Goal: Task Accomplishment & Management: Manage account settings

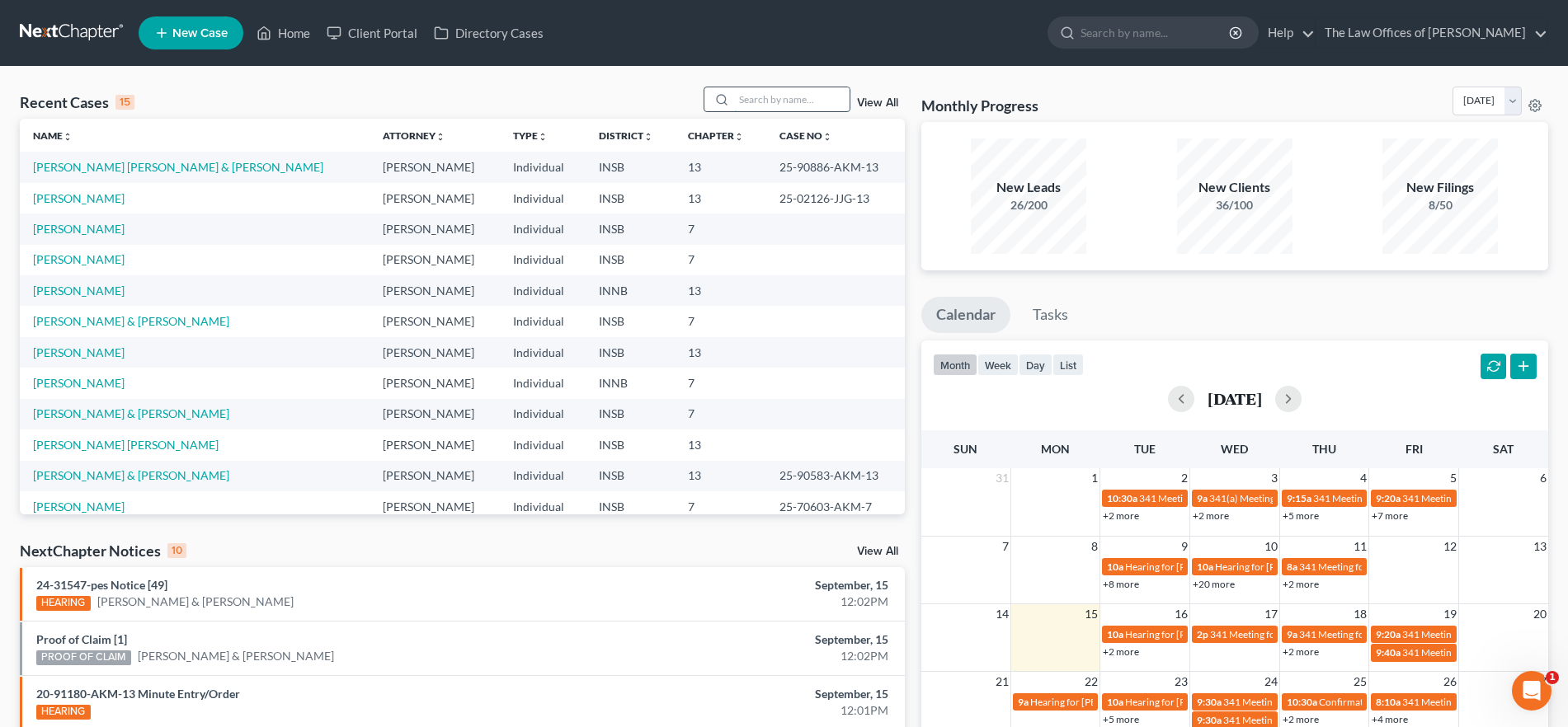
click at [771, 96] on input "search" at bounding box center [791, 99] width 116 height 24
type input "[PERSON_NAME]"
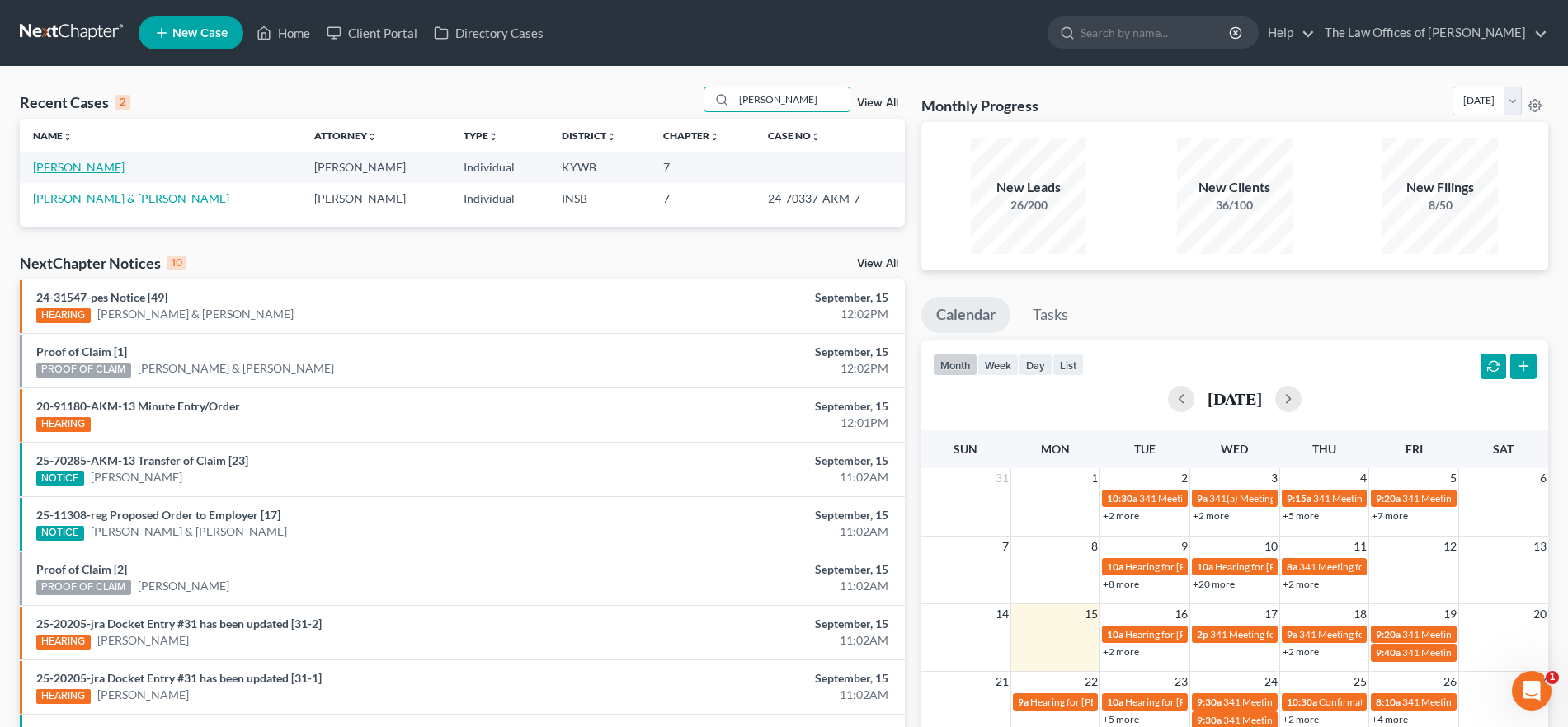
click at [85, 168] on link "[PERSON_NAME]" at bounding box center [78, 167] width 92 height 14
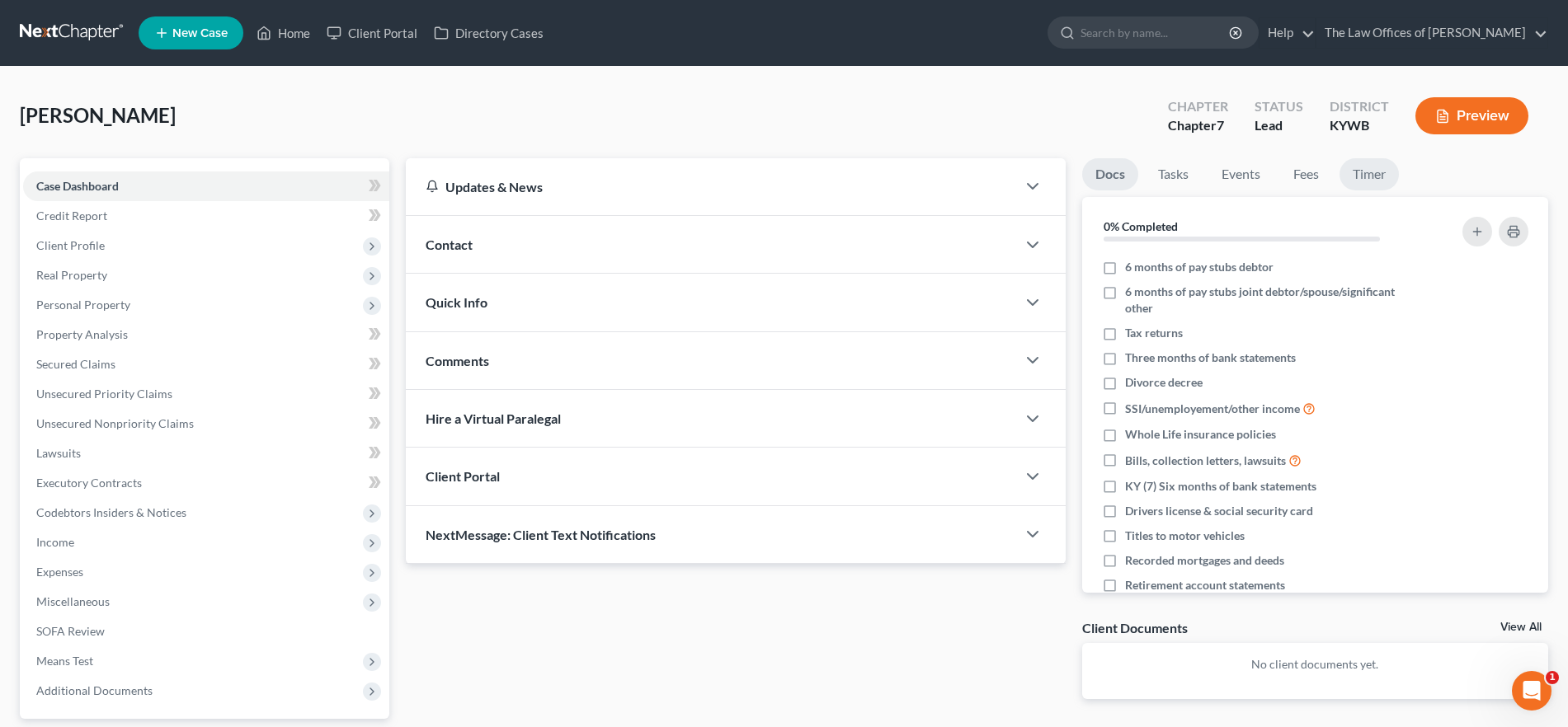
click at [1365, 177] on link "Timer" at bounding box center [1369, 174] width 59 height 32
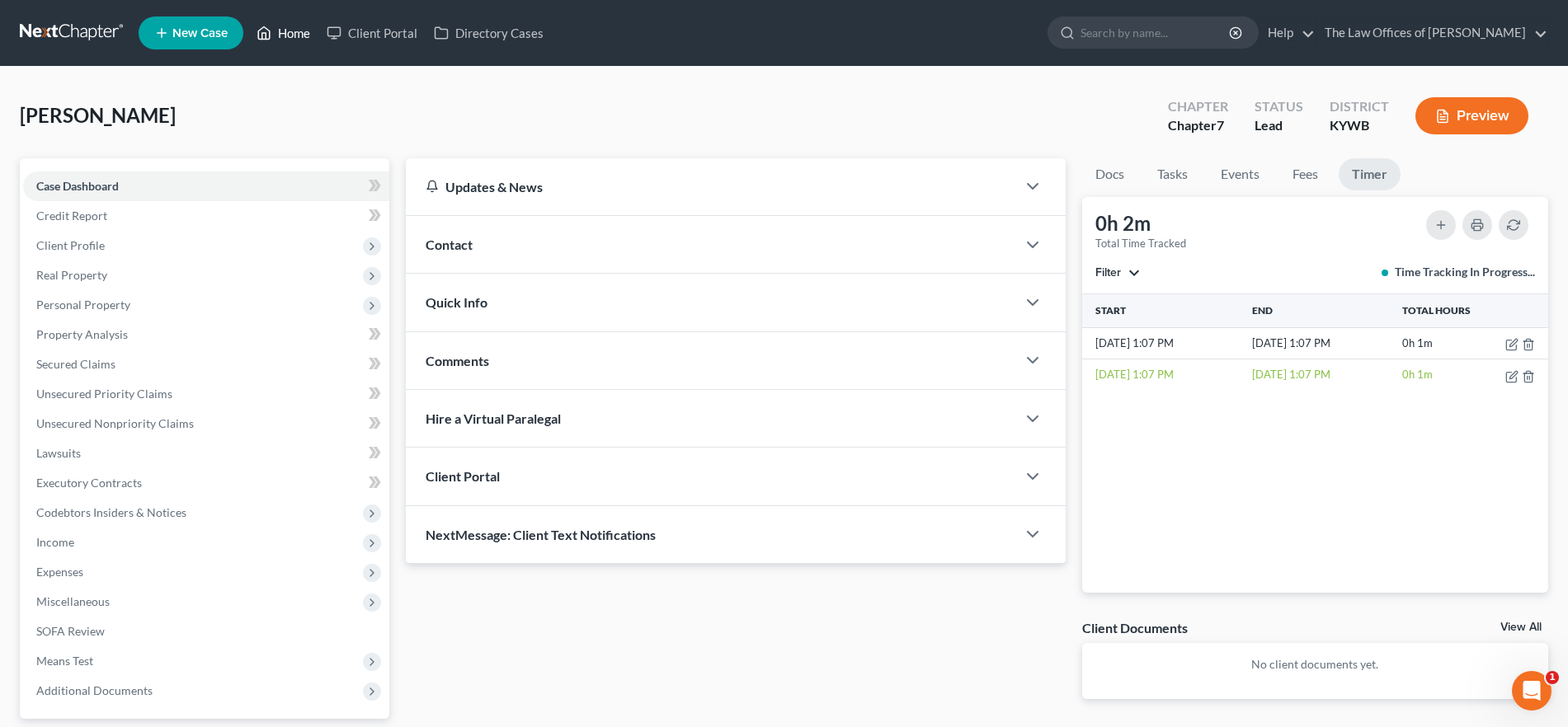
click at [277, 23] on link "Home" at bounding box center [283, 33] width 70 height 30
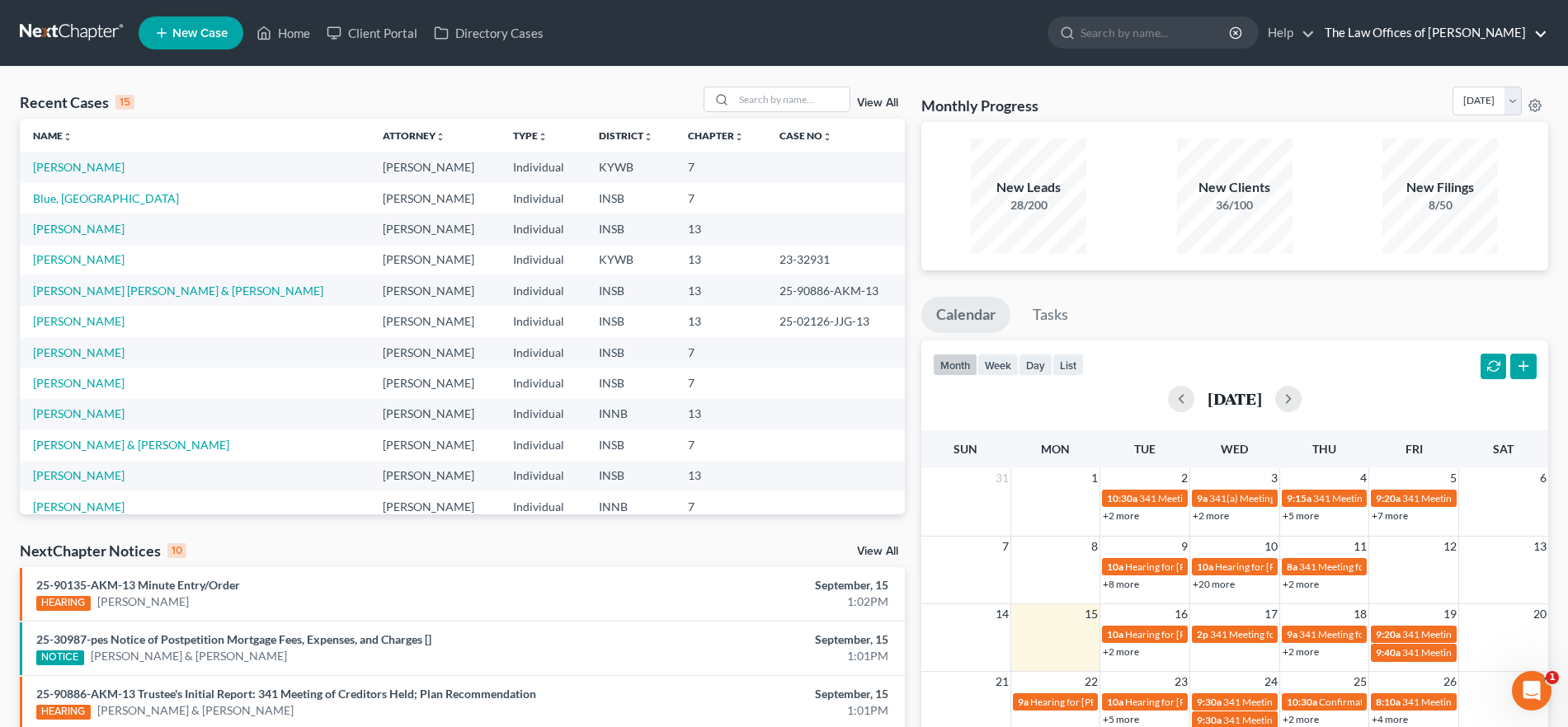
click at [1501, 31] on link "The Law Offices of [PERSON_NAME]" at bounding box center [1431, 33] width 231 height 30
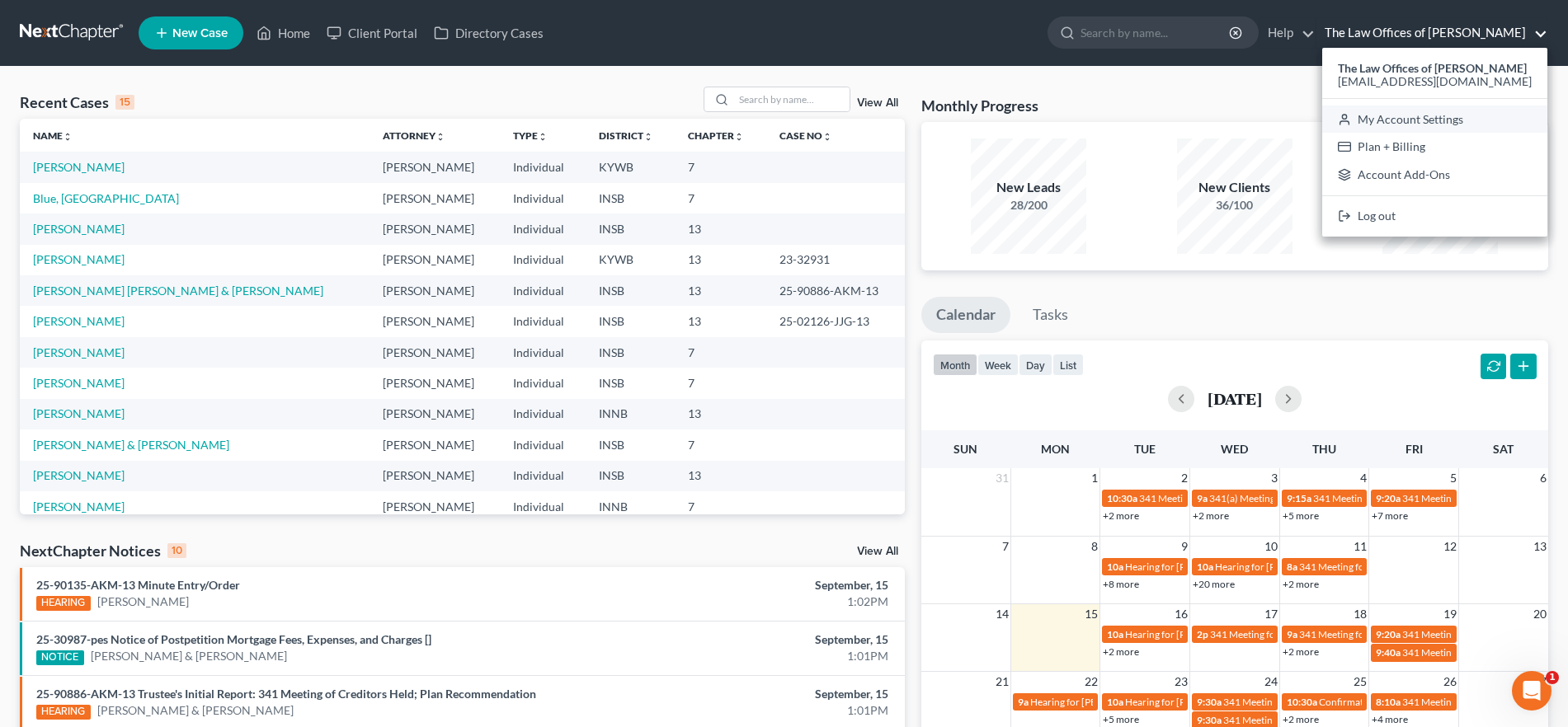
click at [1408, 112] on link "My Account Settings" at bounding box center [1434, 119] width 225 height 28
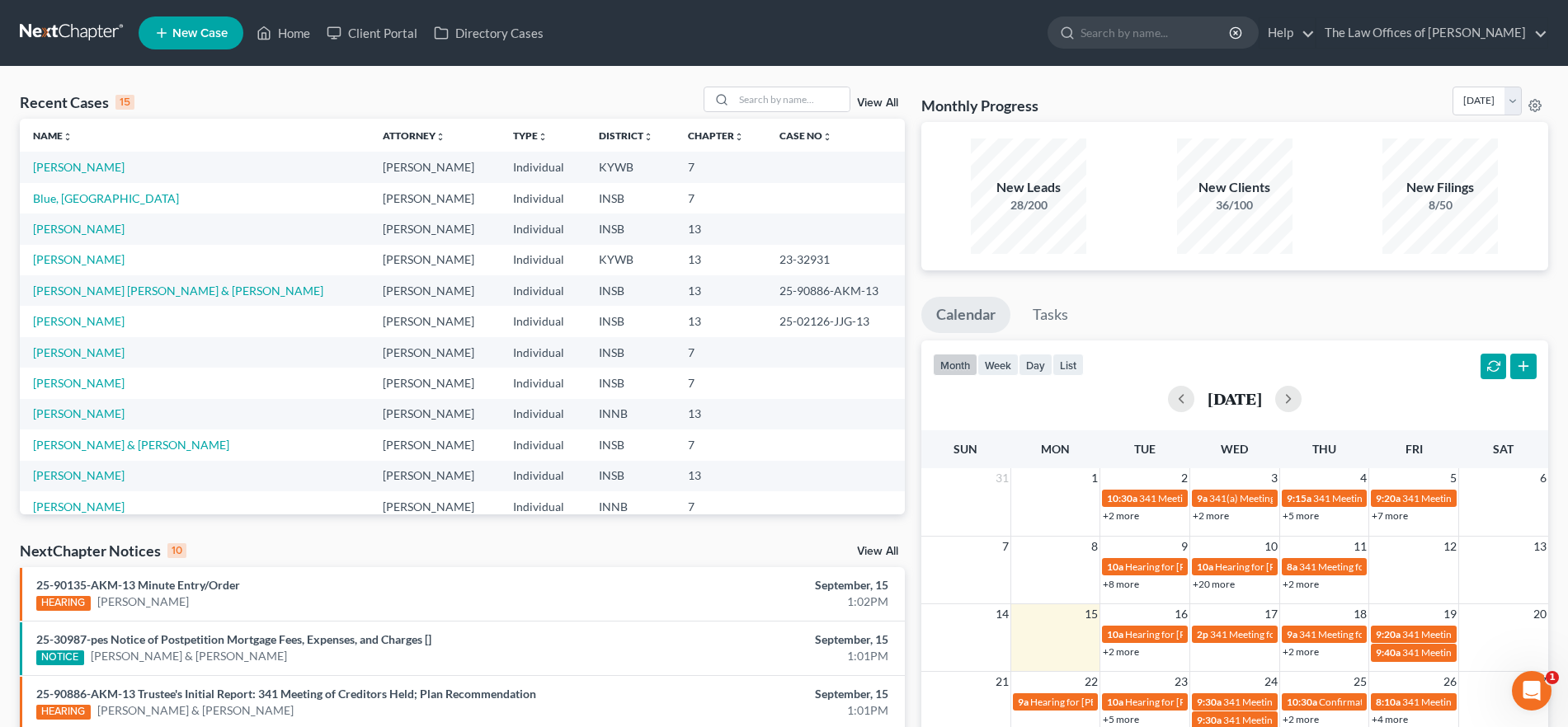
select select "23"
select select "15"
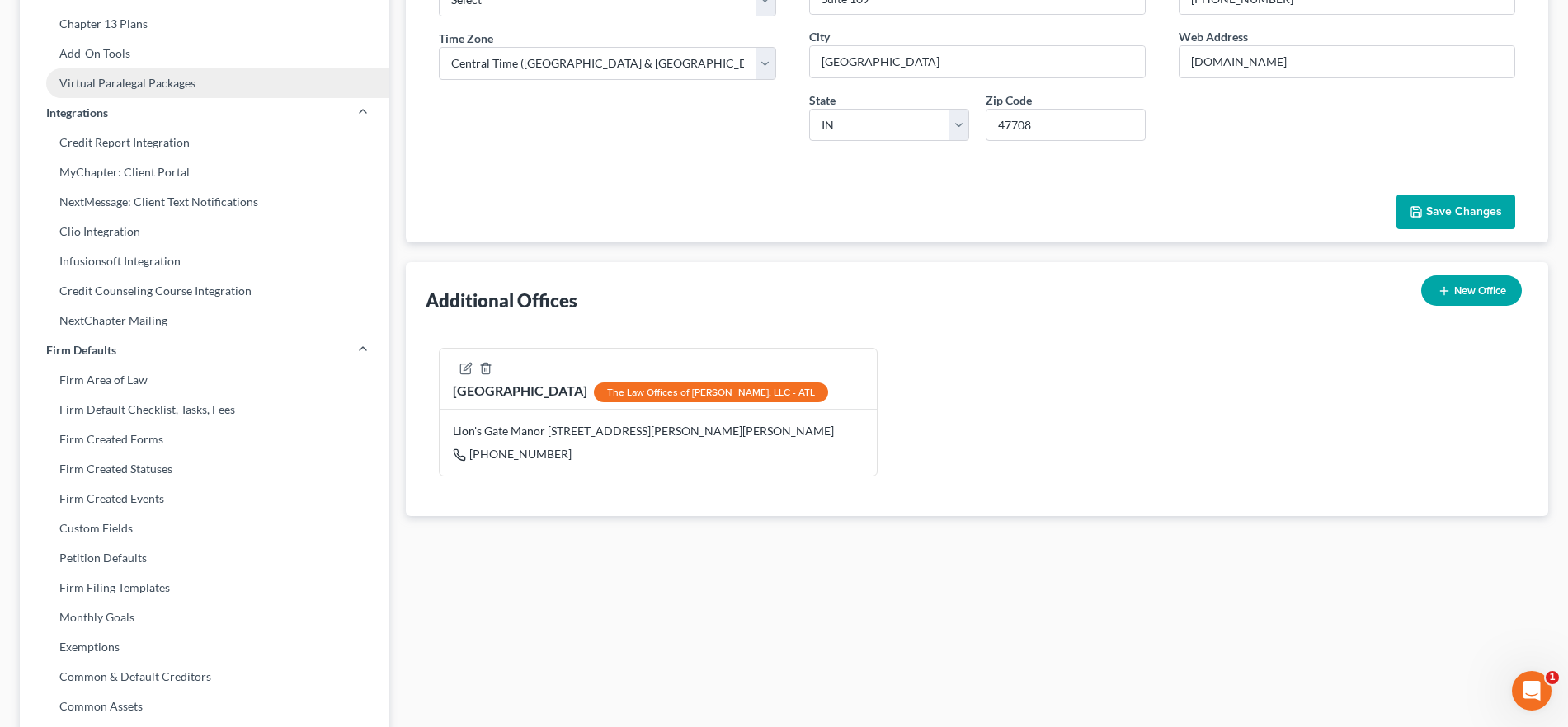
scroll to position [460, 0]
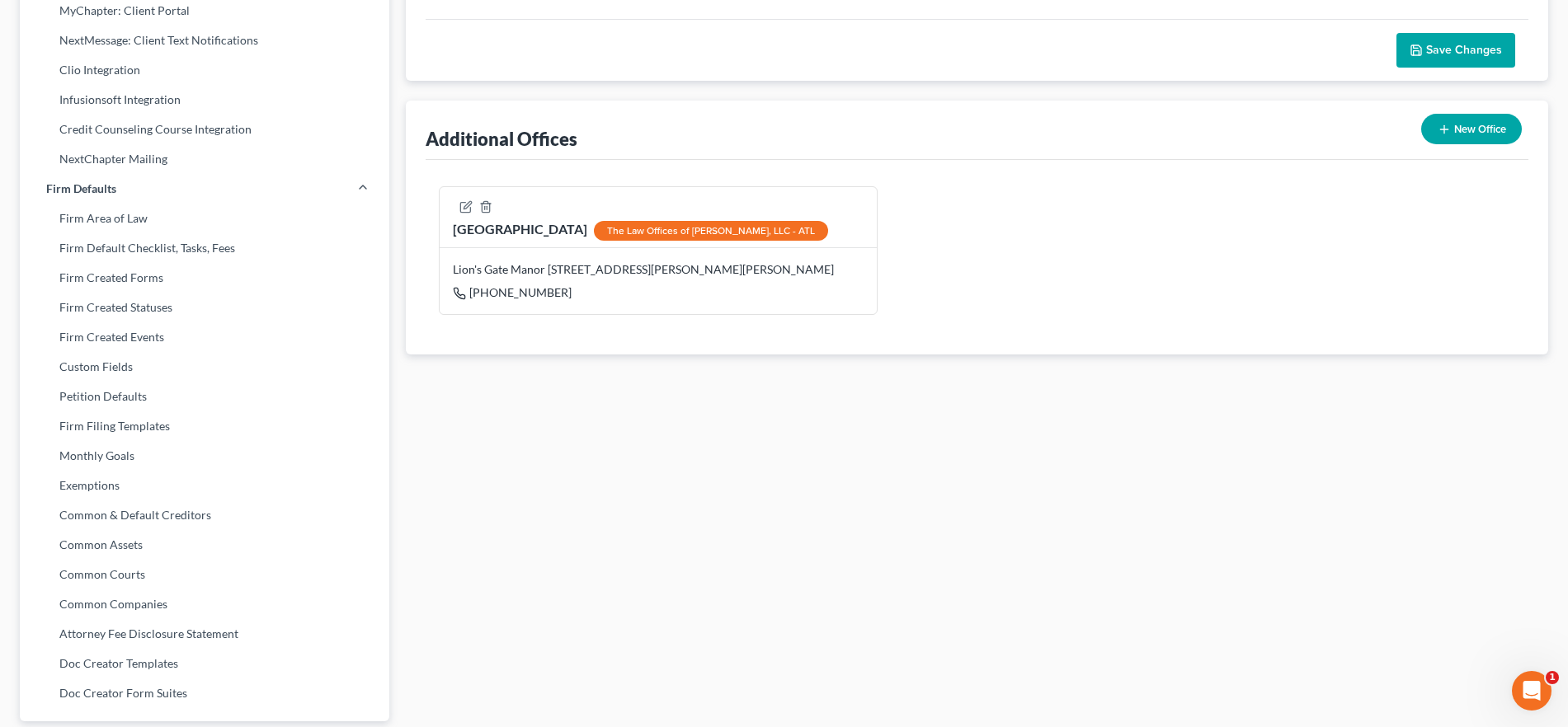
drag, startPoint x: 154, startPoint y: 513, endPoint x: 414, endPoint y: 534, distance: 260.8
click at [154, 513] on link "Common & Default Creditors" at bounding box center [205, 515] width 369 height 30
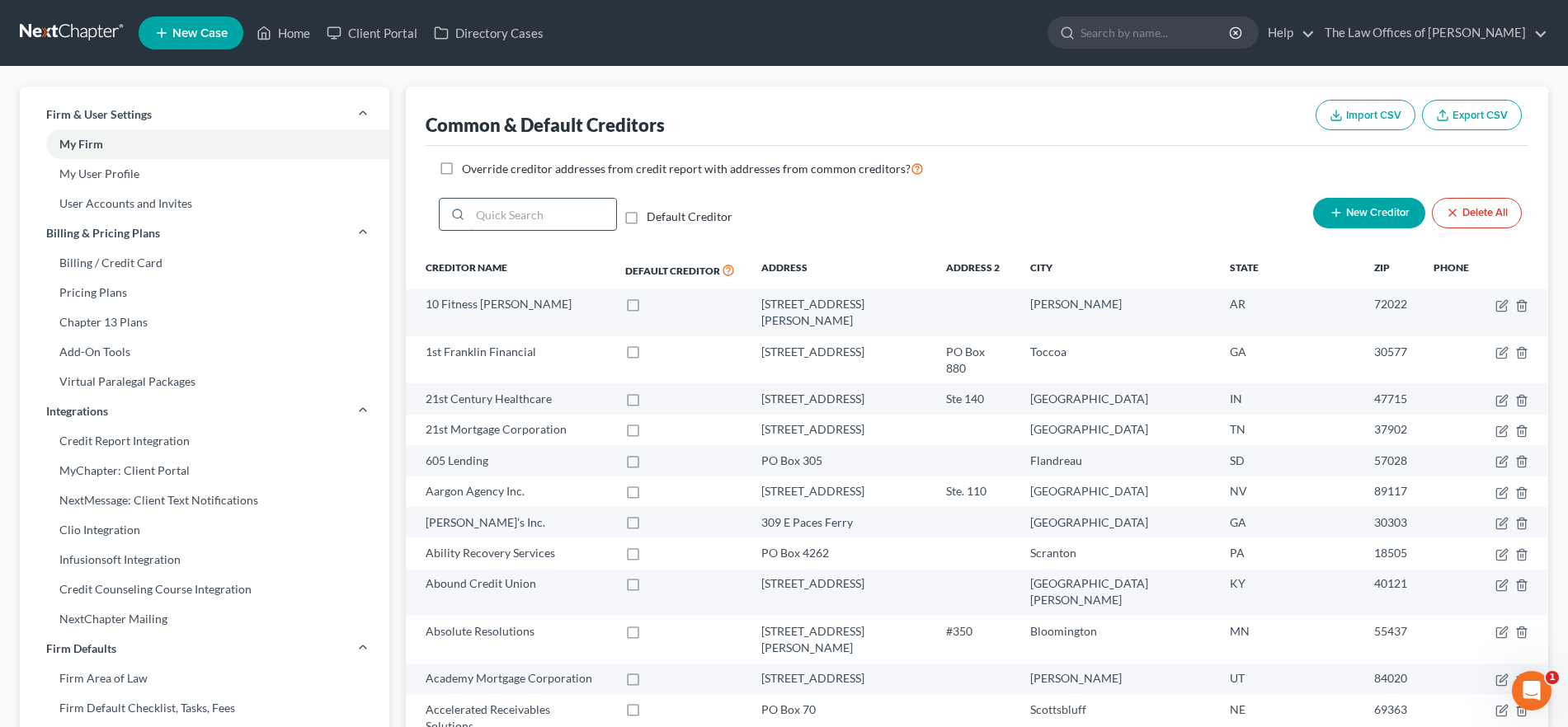
click at [522, 226] on input "search" at bounding box center [543, 214] width 146 height 31
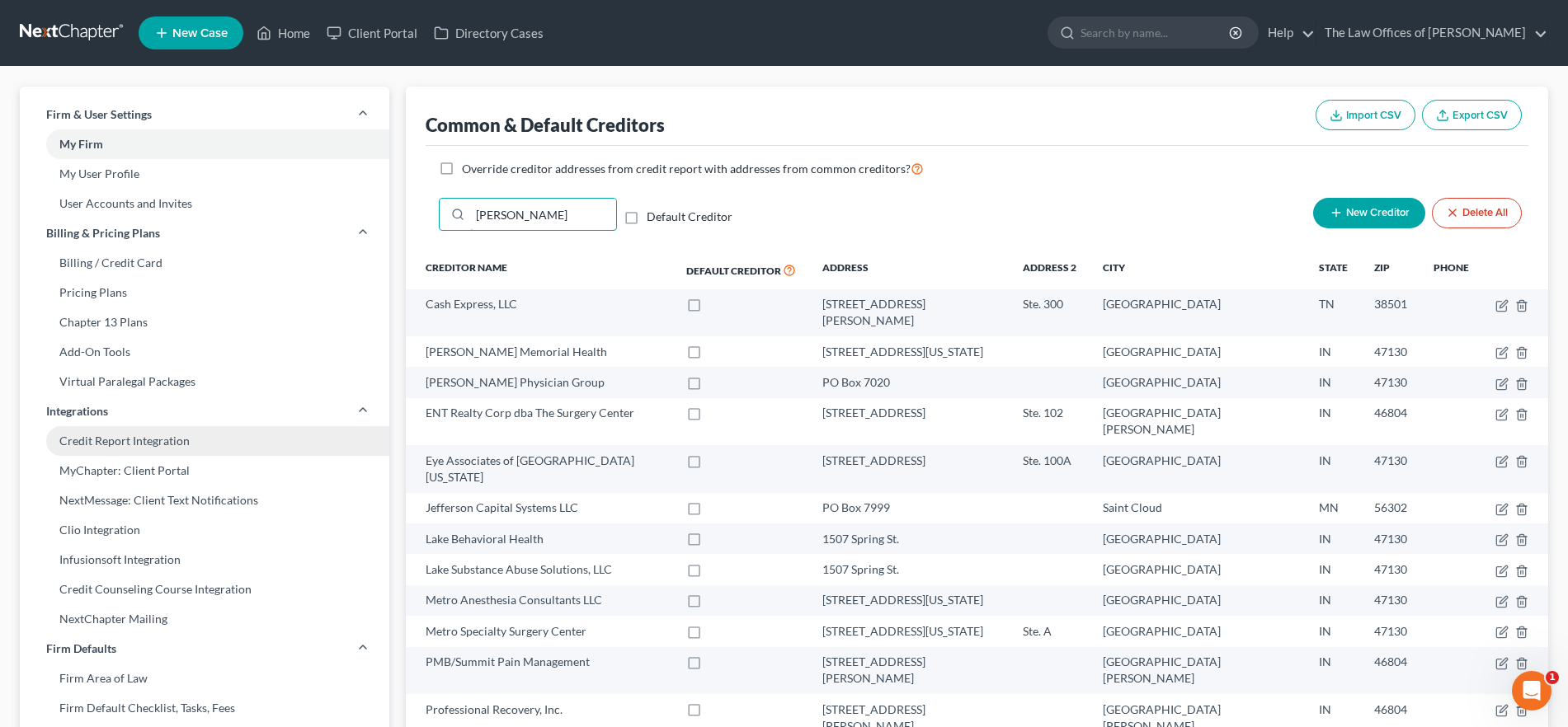
type input "[PERSON_NAME]"
click at [303, 18] on link "Home" at bounding box center [283, 33] width 70 height 30
